Goal: Information Seeking & Learning: Learn about a topic

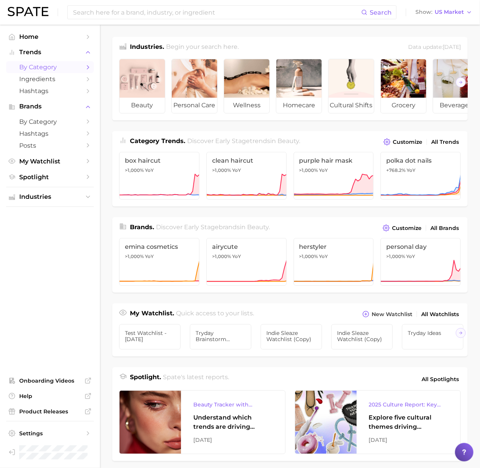
click at [49, 66] on span "by Category" at bounding box center [50, 66] width 62 height 7
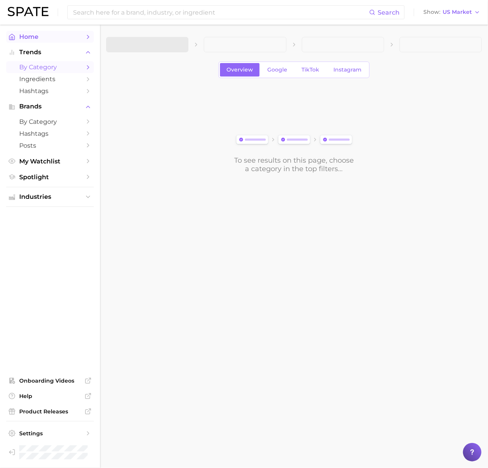
click at [54, 32] on link "Home" at bounding box center [50, 37] width 88 height 12
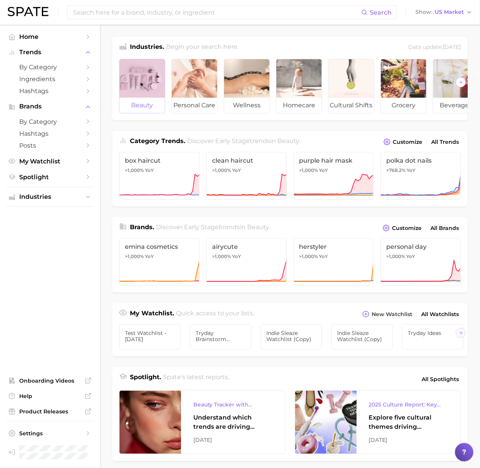
click at [145, 60] on div at bounding box center [142, 78] width 45 height 38
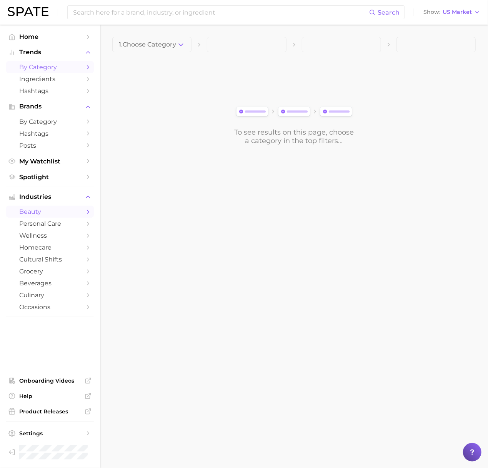
click at [28, 67] on span "by Category" at bounding box center [50, 66] width 62 height 7
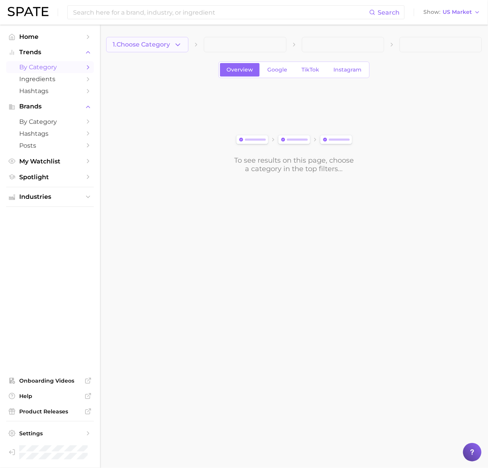
click at [188, 50] on button "1. Choose Category" at bounding box center [147, 44] width 82 height 15
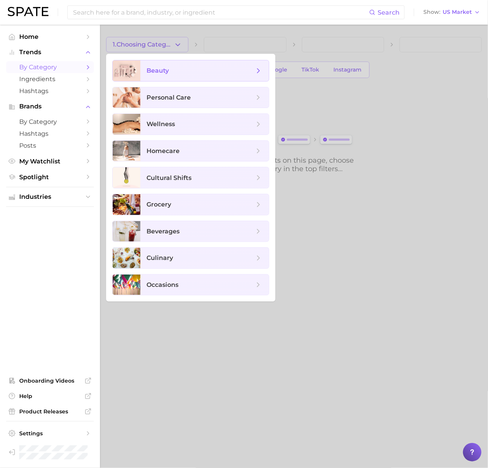
click at [186, 68] on span "beauty" at bounding box center [200, 71] width 108 height 8
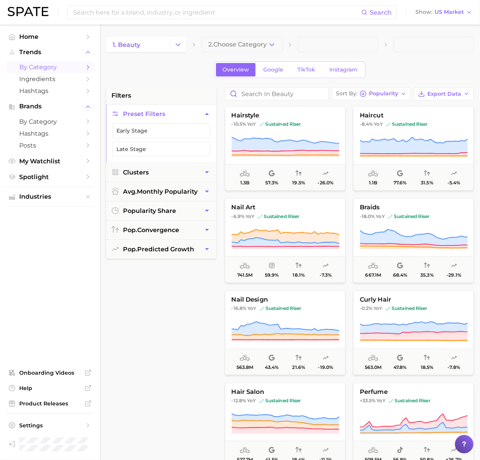
click at [53, 43] on ul "Home Trends by Category Ingredients Hashtags Brands by Category Hashtags Posts …" at bounding box center [50, 107] width 88 height 152
click at [55, 38] on span "Home" at bounding box center [50, 36] width 62 height 7
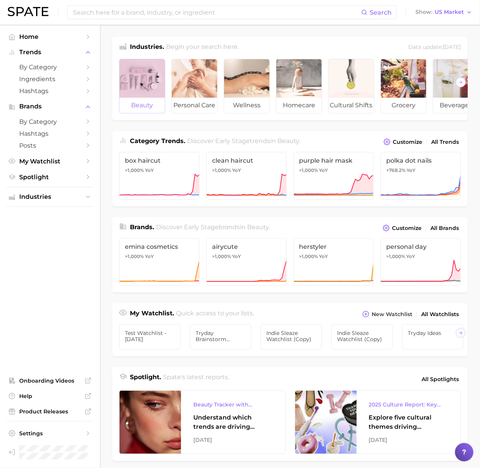
click at [164, 73] on div at bounding box center [142, 78] width 45 height 38
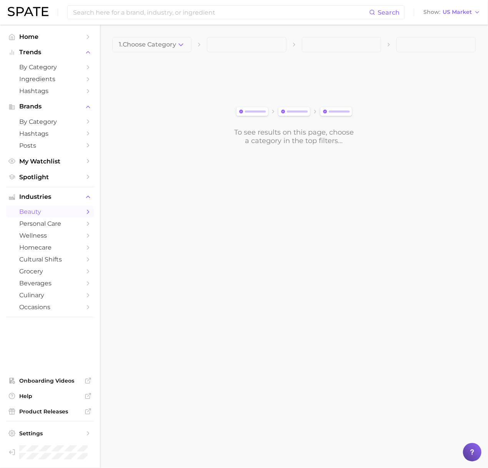
drag, startPoint x: 175, startPoint y: 40, endPoint x: 173, endPoint y: 47, distance: 6.3
click at [175, 41] on button "1. Choose Category" at bounding box center [151, 44] width 79 height 15
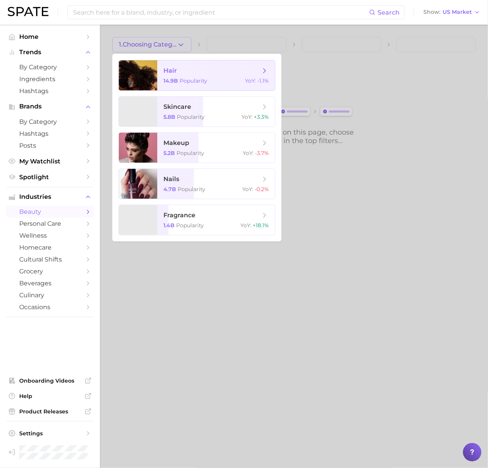
click at [168, 63] on span "hair 14.9b Popularity YoY : -1.1%" at bounding box center [216, 75] width 118 height 30
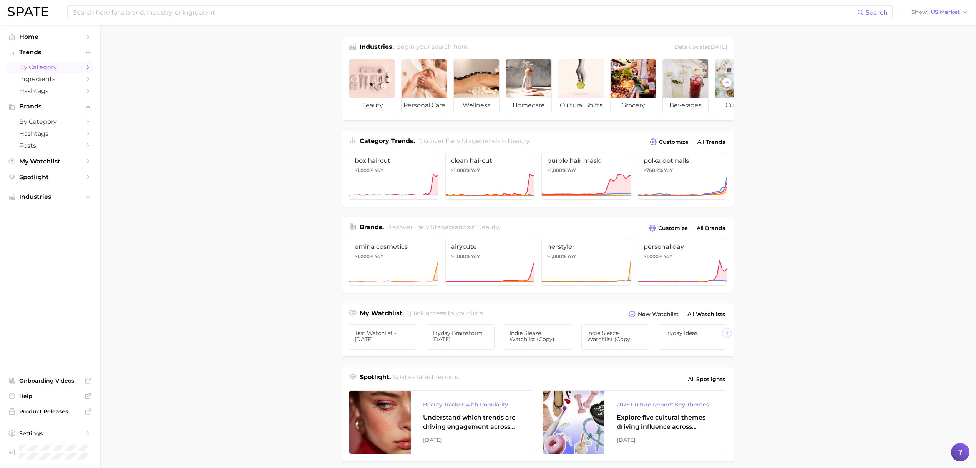
click at [55, 66] on span "by Category" at bounding box center [50, 66] width 62 height 7
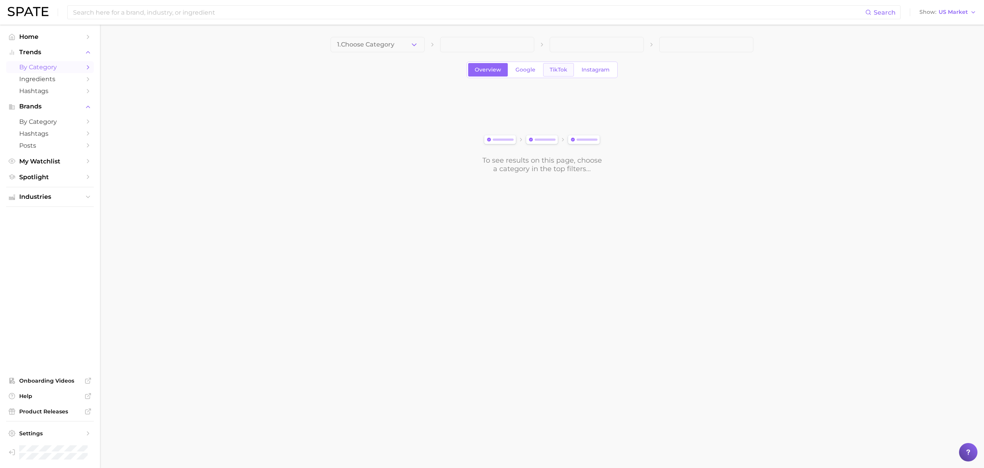
click at [549, 65] on link "TikTok" at bounding box center [558, 69] width 31 height 13
click at [359, 48] on span "1. Choose Category" at bounding box center [365, 44] width 57 height 7
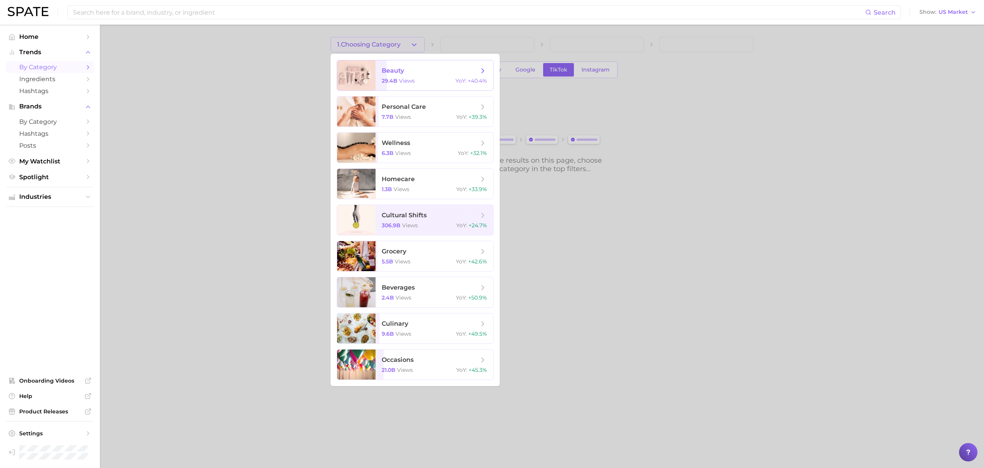
click at [359, 65] on div at bounding box center [356, 75] width 38 height 30
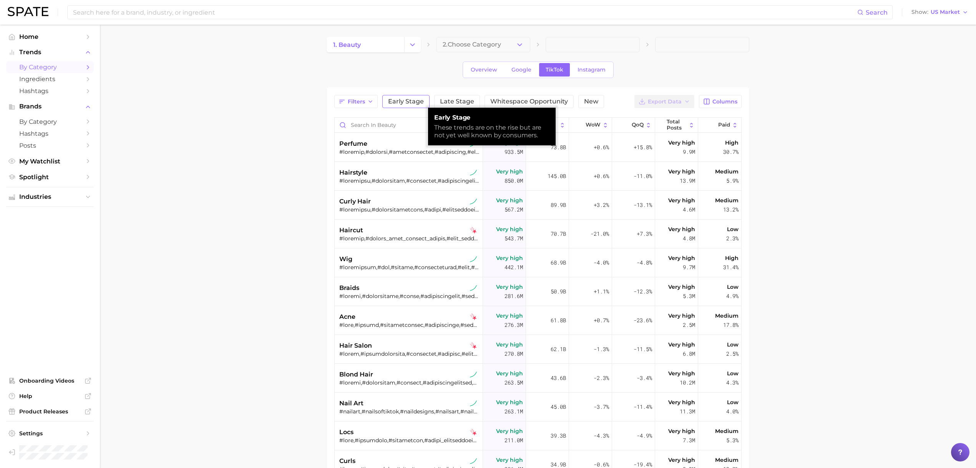
click at [398, 101] on span "Early Stage" at bounding box center [406, 101] width 36 height 6
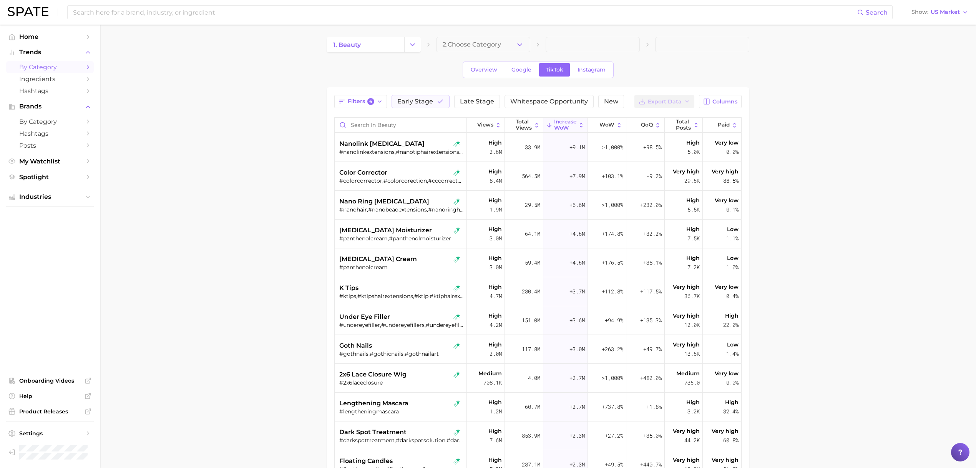
click at [349, 93] on div "Filters 6 Early Stage Late Stage Whitespace Opportunity New Export Data Columns…" at bounding box center [538, 340] width 423 height 506
click at [351, 99] on span "Filters 6" at bounding box center [361, 101] width 27 height 7
click at [419, 99] on span "Early Stage" at bounding box center [416, 101] width 36 height 6
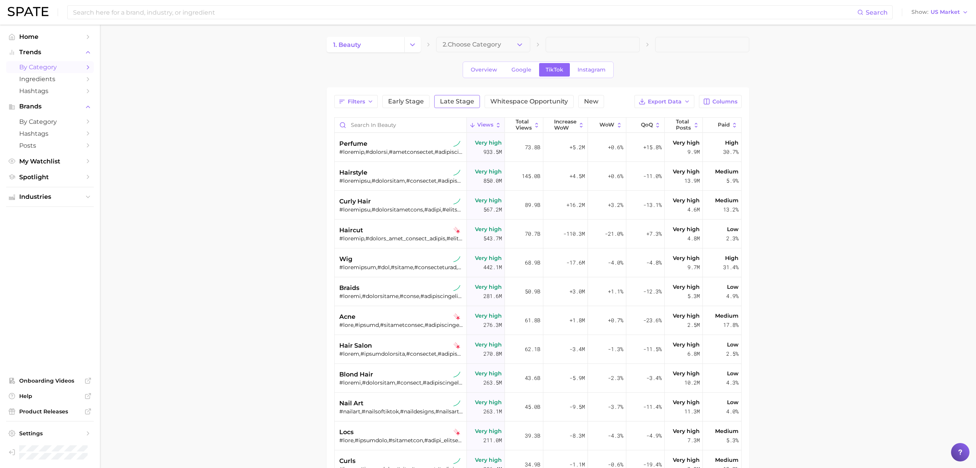
click at [455, 100] on span "Late Stage" at bounding box center [457, 101] width 34 height 6
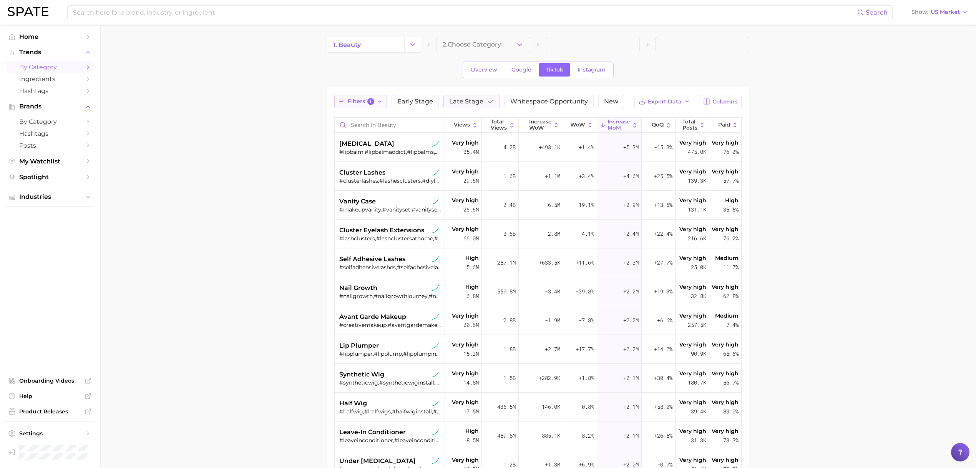
click at [382, 103] on icon "button" at bounding box center [380, 101] width 6 height 6
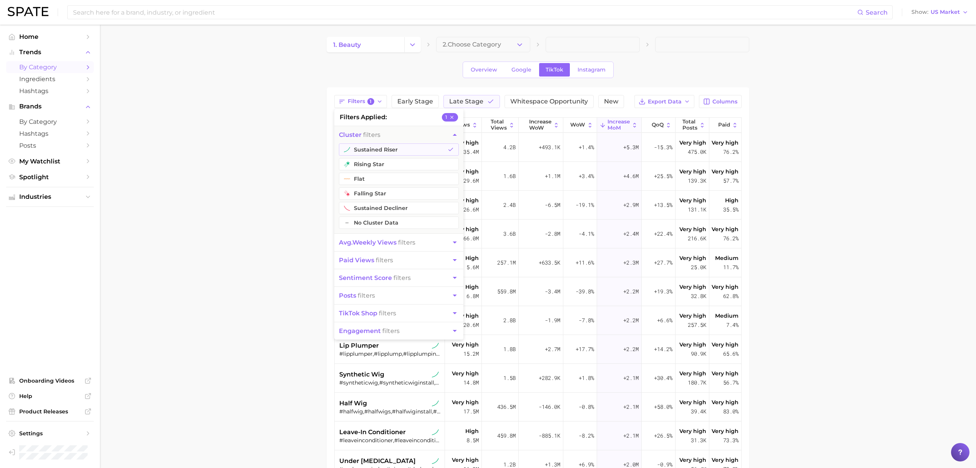
click at [506, 93] on div "Filters 1 filters applied 1 cluster filters sustained riser rising star flat fa…" at bounding box center [538, 340] width 423 height 506
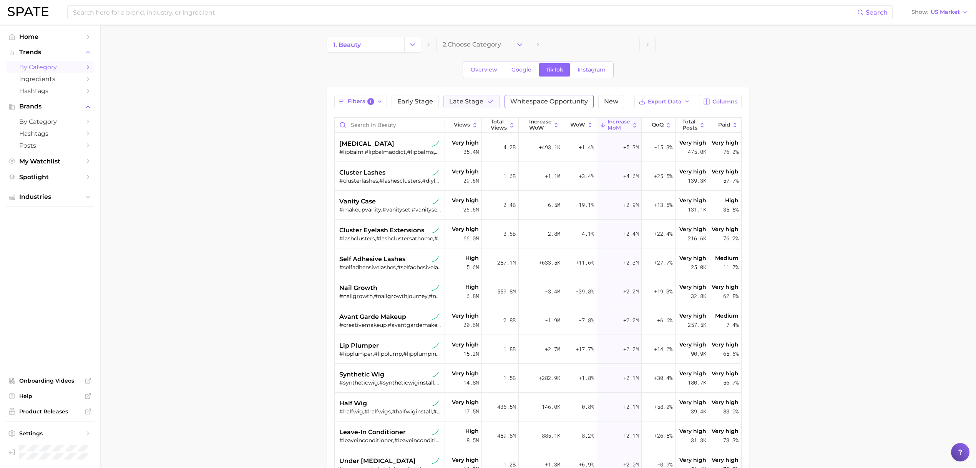
click at [531, 100] on span "Whitespace Opportunity" at bounding box center [550, 101] width 78 height 6
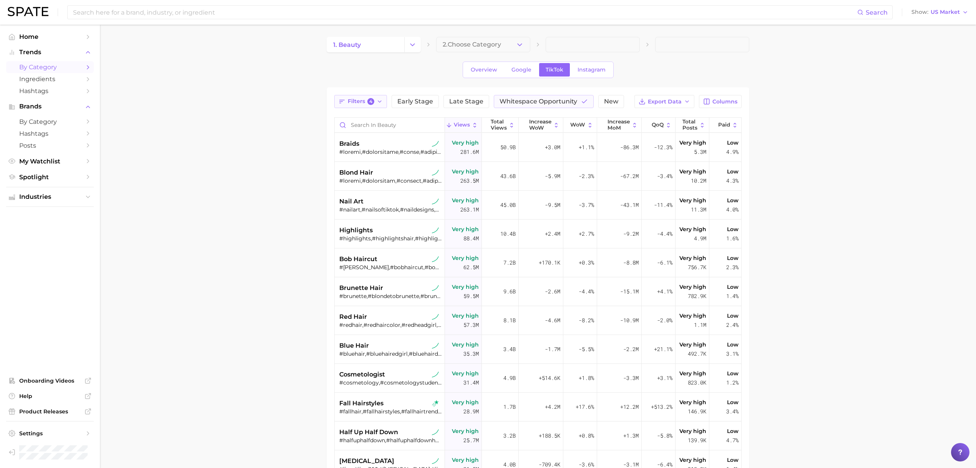
click at [363, 102] on span "Filters 4" at bounding box center [361, 101] width 27 height 7
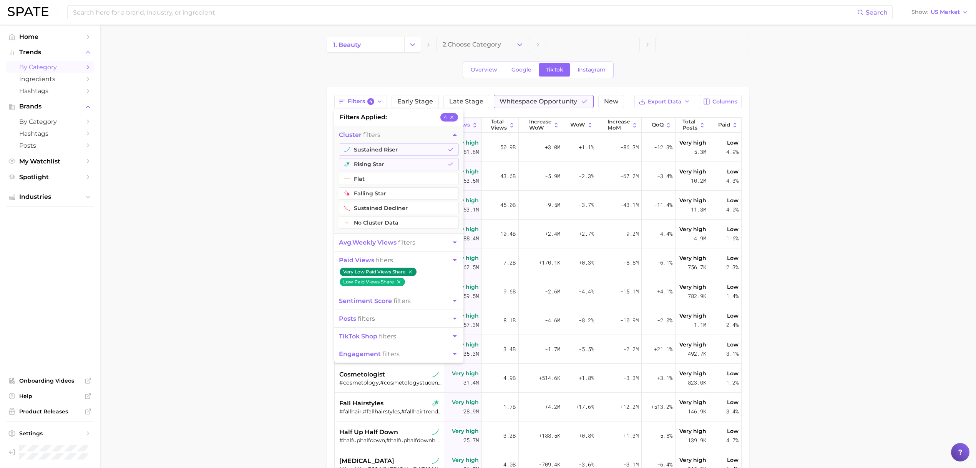
click at [575, 106] on button "Whitespace Opportunity" at bounding box center [544, 101] width 100 height 13
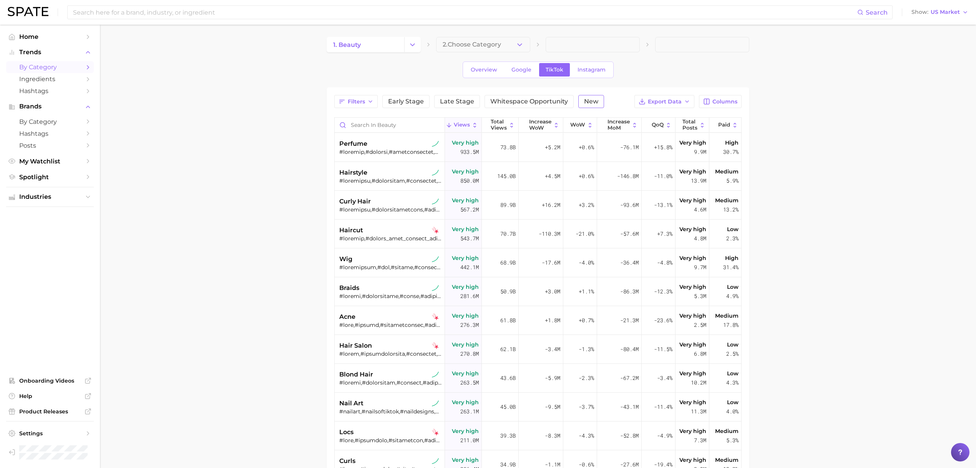
click at [590, 100] on span "New" at bounding box center [591, 101] width 14 height 6
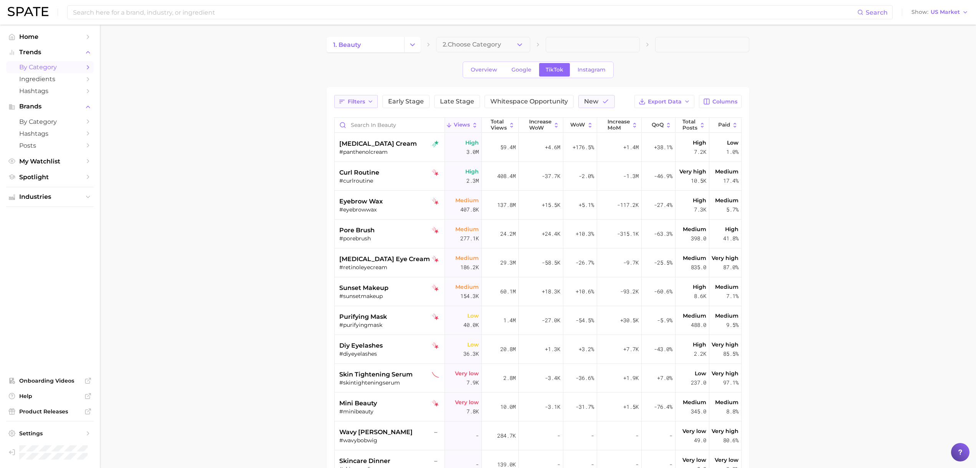
click at [348, 100] on span "Filters" at bounding box center [356, 101] width 17 height 7
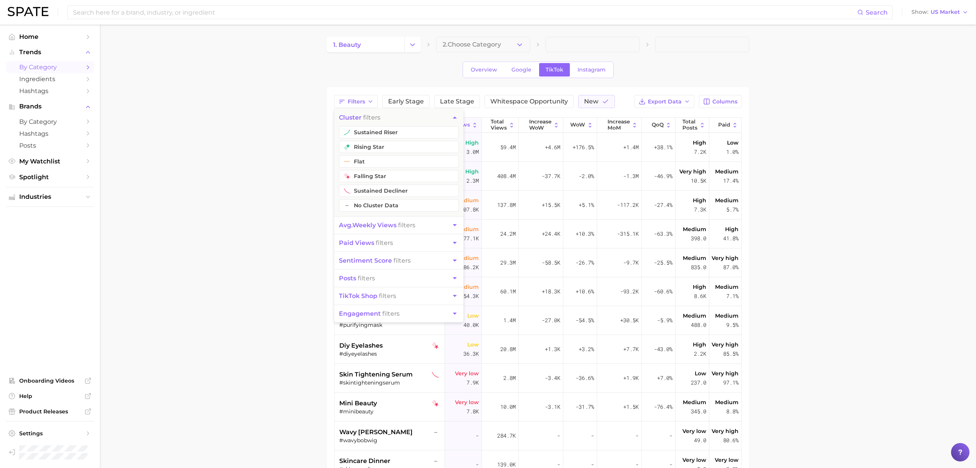
click at [413, 311] on button "engagement filters" at bounding box center [398, 313] width 129 height 17
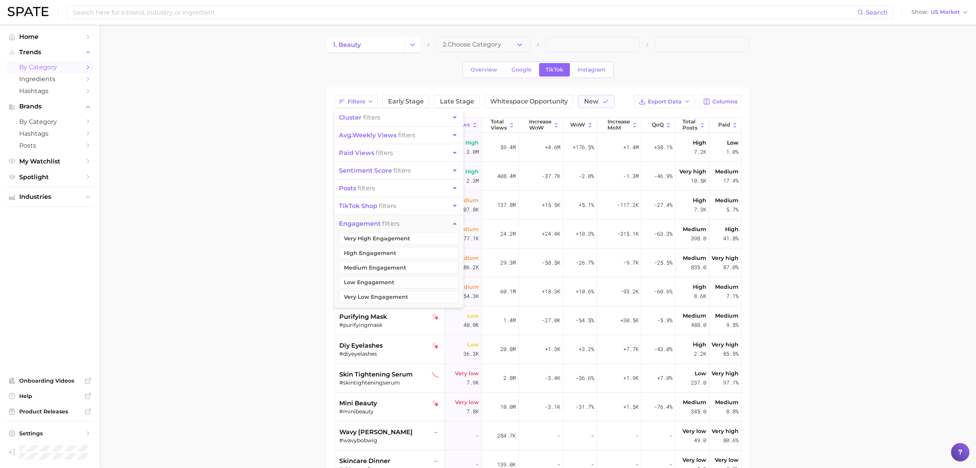
click at [309, 225] on main "1. beauty 2. Choose Category Overview Google TikTok Instagram Filters cluster f…" at bounding box center [538, 328] width 877 height 607
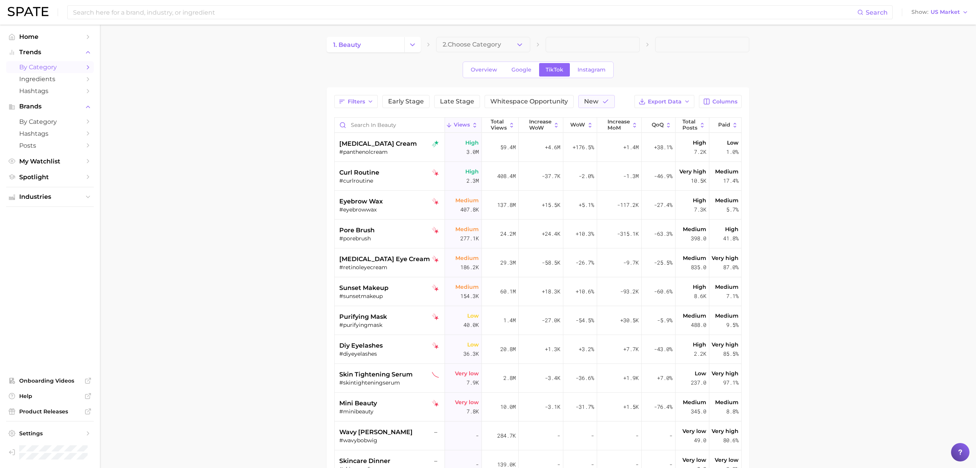
click at [800, 141] on main "1. beauty 2. Choose Category Overview Google TikTok Instagram Filters Early Sta…" at bounding box center [538, 328] width 877 height 607
